Goal: Download file/media

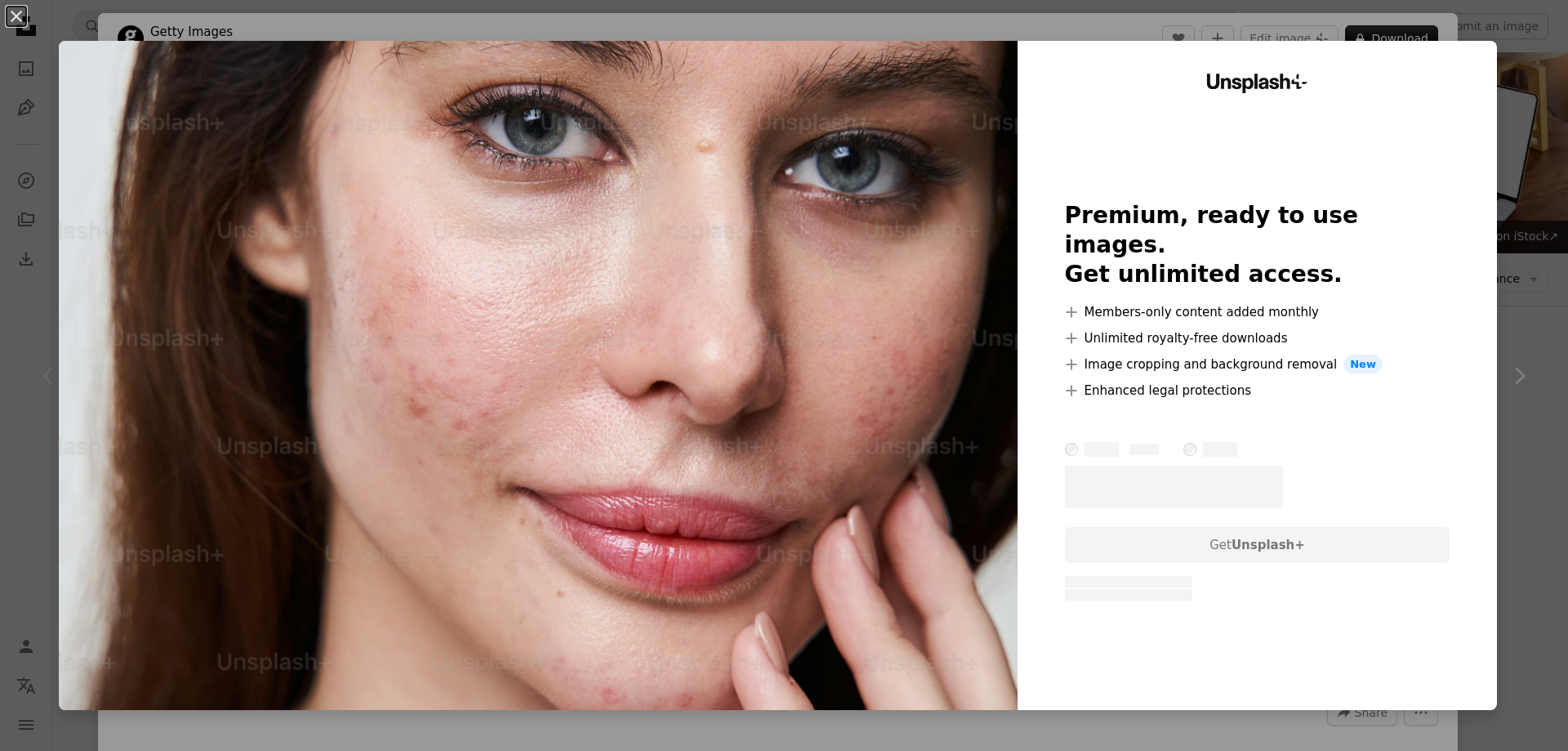
scroll to position [872, 0]
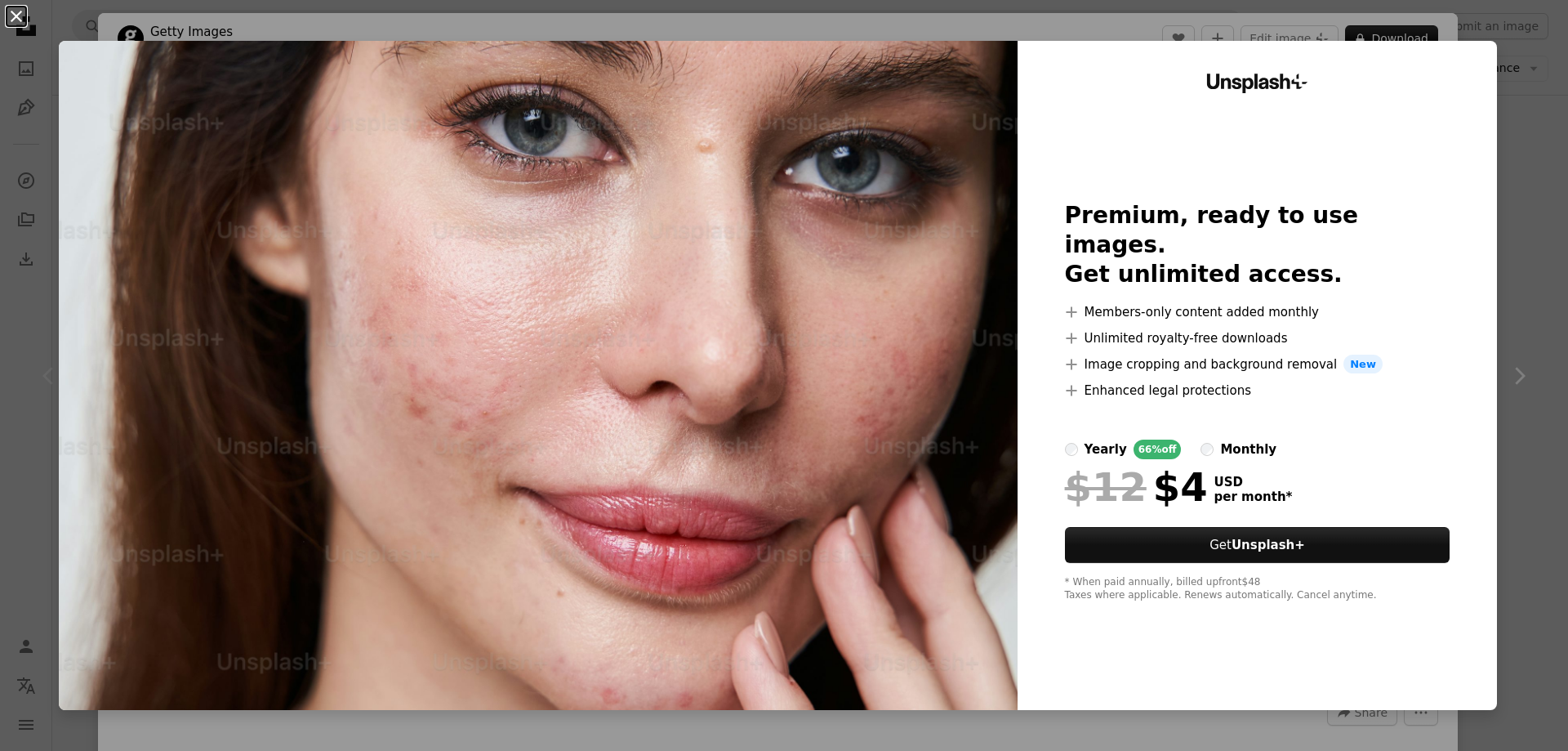
click at [23, 26] on button "An X shape" at bounding box center [16, 16] width 20 height 20
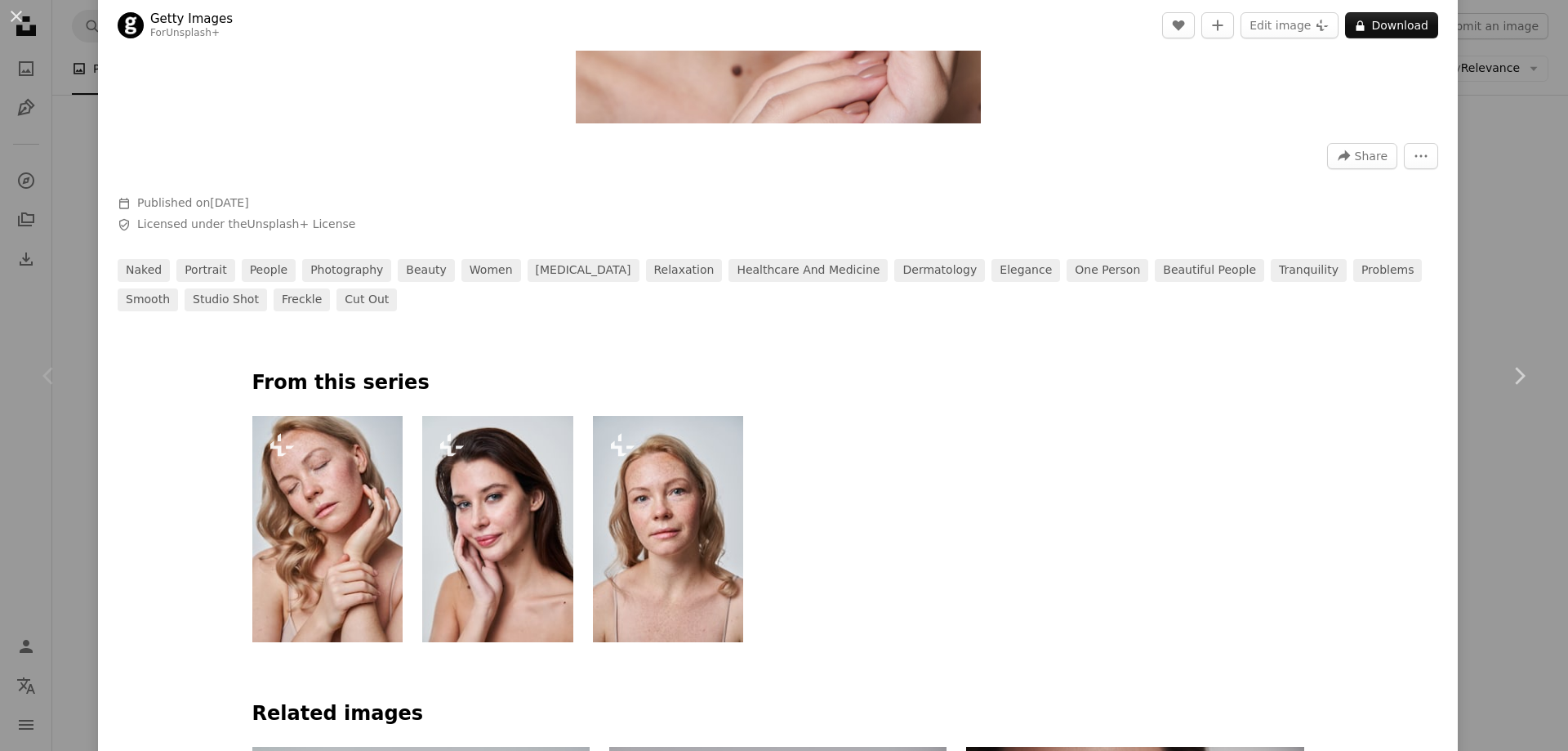
scroll to position [653, 0]
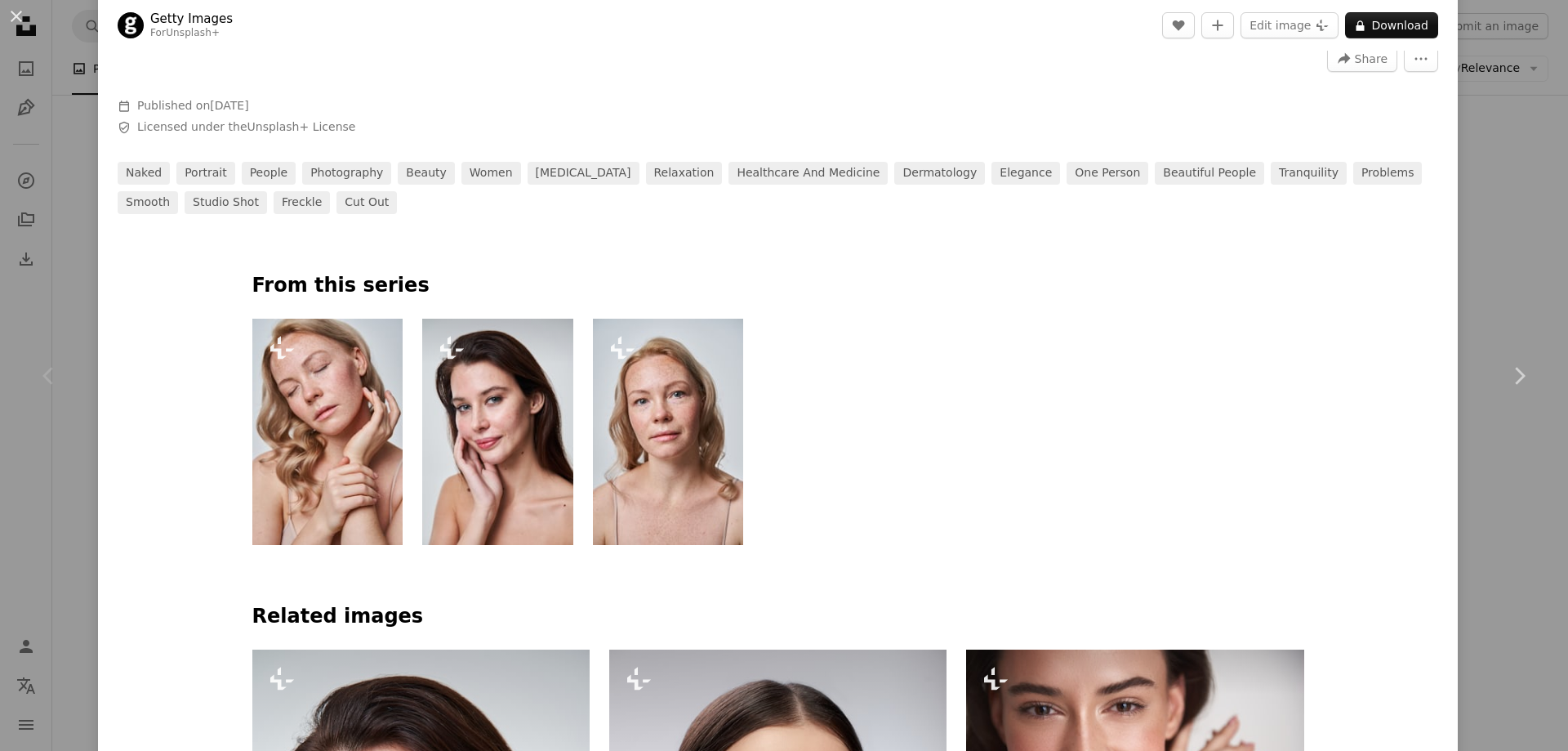
click at [528, 482] on img at bounding box center [497, 432] width 151 height 226
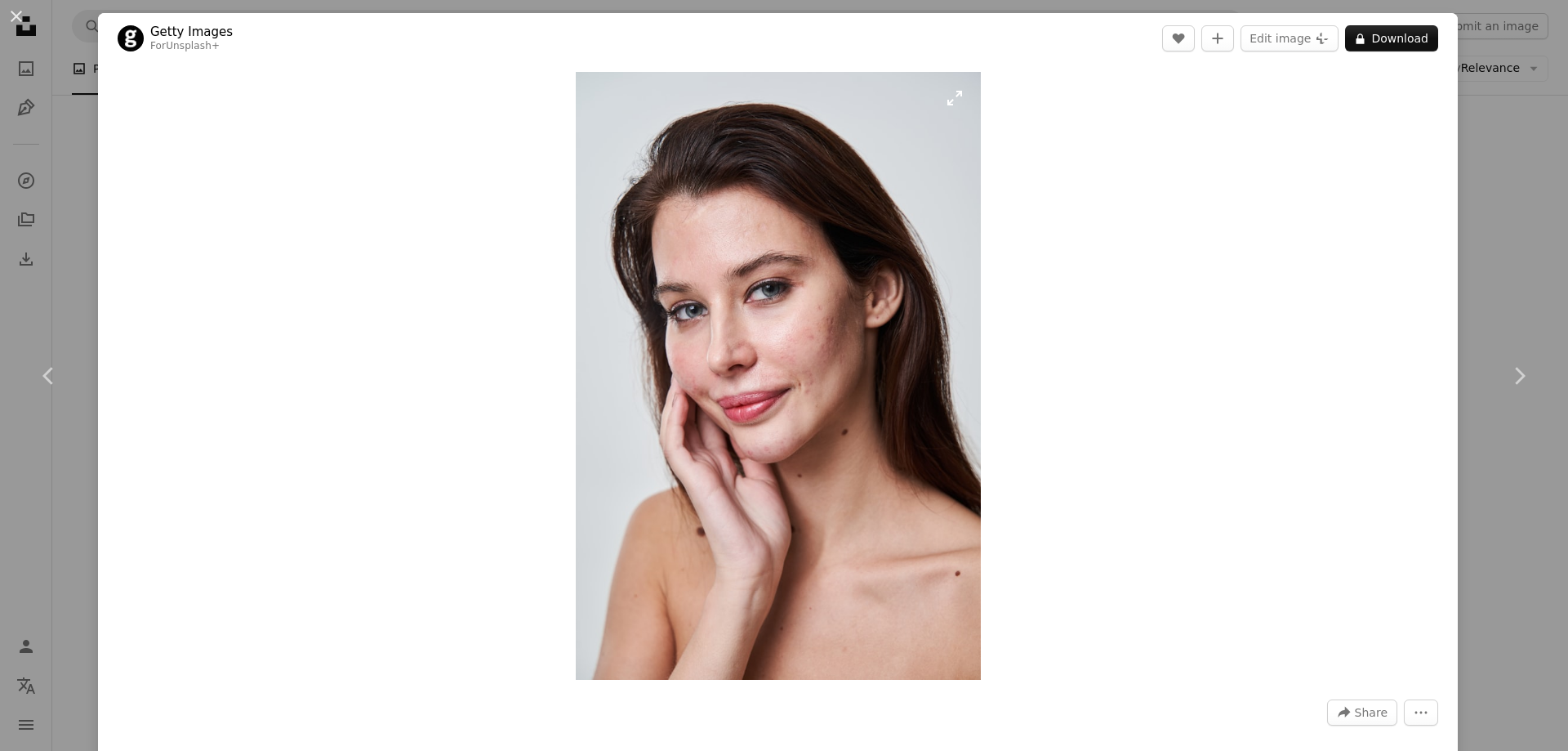
drag, startPoint x: 848, startPoint y: 340, endPoint x: 739, endPoint y: 478, distance: 175.9
click at [1275, 403] on div "Zoom in" at bounding box center [778, 376] width 1359 height 624
click at [8, 13] on button "An X shape" at bounding box center [16, 16] width 20 height 20
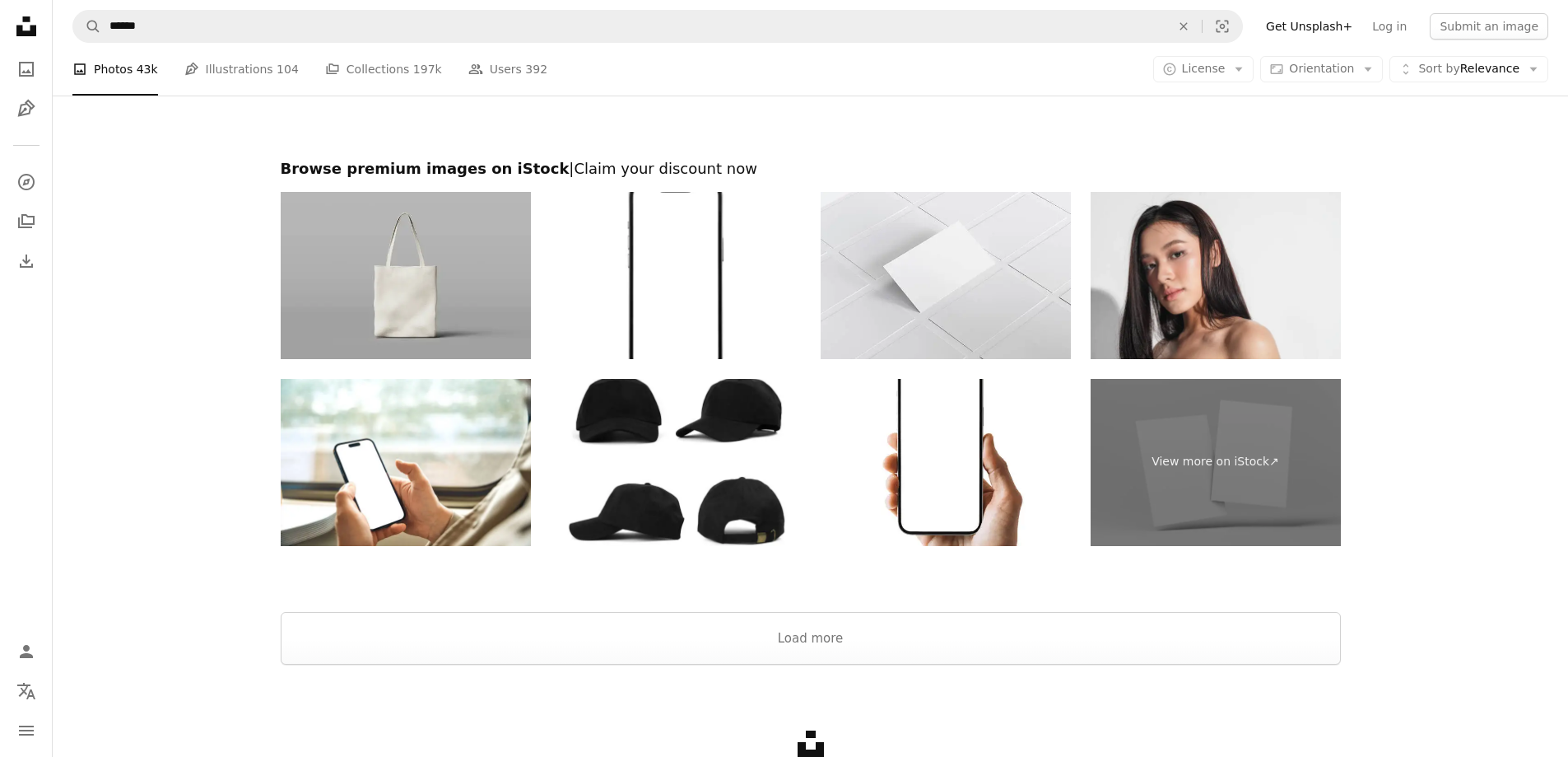
scroll to position [7516, 0]
